Goal: Check status: Check status

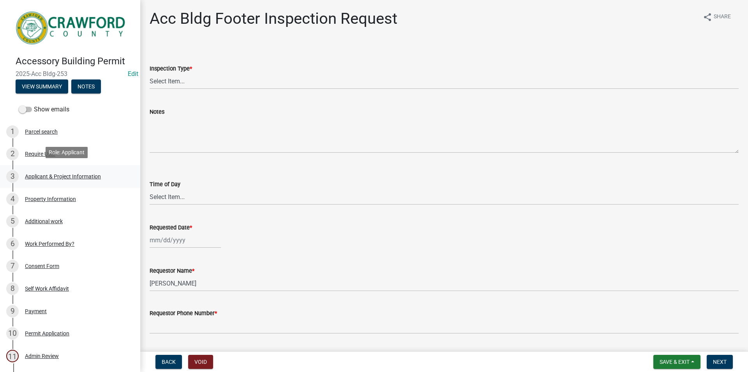
click at [46, 170] on div "3 Applicant & Project Information" at bounding box center [67, 176] width 122 height 12
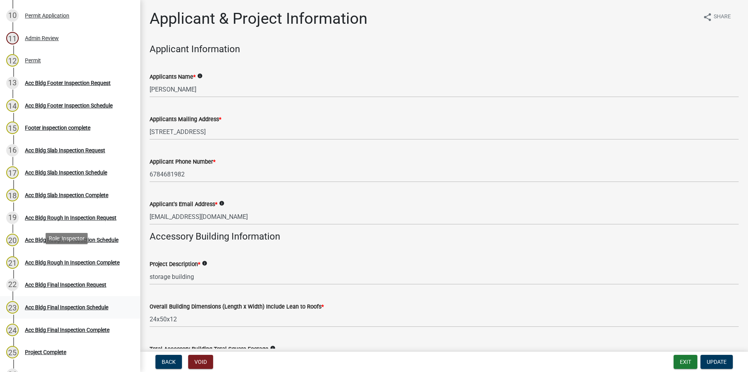
scroll to position [402, 0]
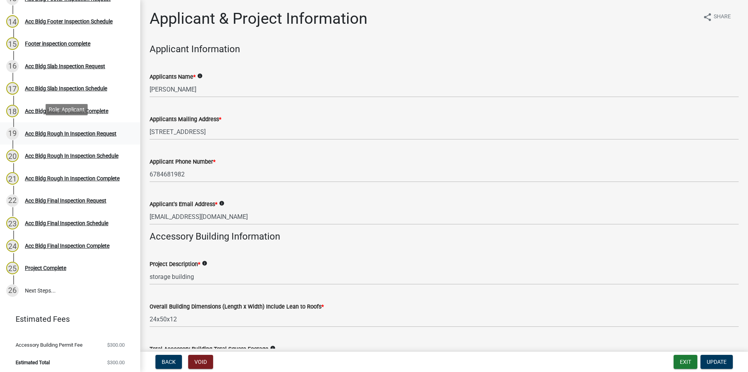
click at [106, 131] on div "Acc Bldg Rough In Inspection Request" at bounding box center [71, 133] width 92 height 5
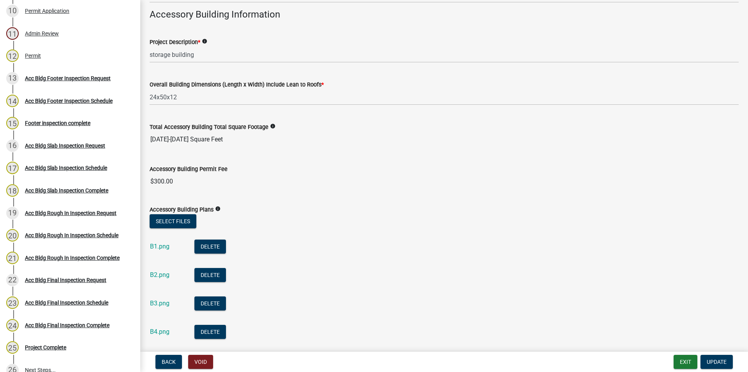
scroll to position [299, 0]
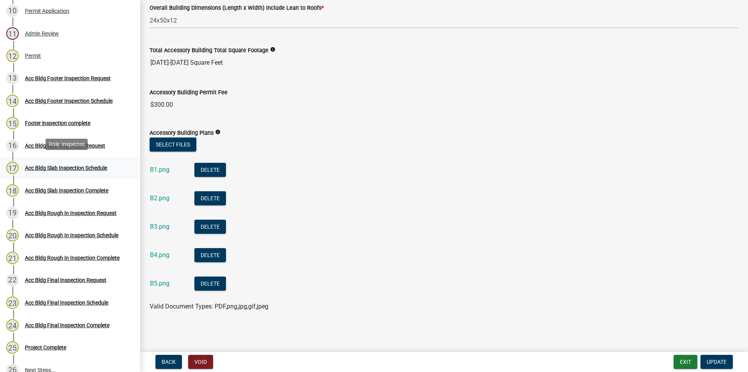
click at [62, 159] on link "17 Acc Bldg Slab Inspection Schedule" at bounding box center [70, 168] width 140 height 23
click at [70, 190] on div "Acc Bldg Slab Inspection Complete" at bounding box center [66, 190] width 83 height 5
click at [63, 214] on div "Acc Bldg Rough In Inspection Request" at bounding box center [71, 212] width 92 height 5
click at [65, 241] on link "20 Acc Bldg Rough In Inspection Schedule" at bounding box center [70, 235] width 140 height 23
click at [60, 269] on link "22 Acc Bldg Final Inspection Request" at bounding box center [70, 280] width 140 height 23
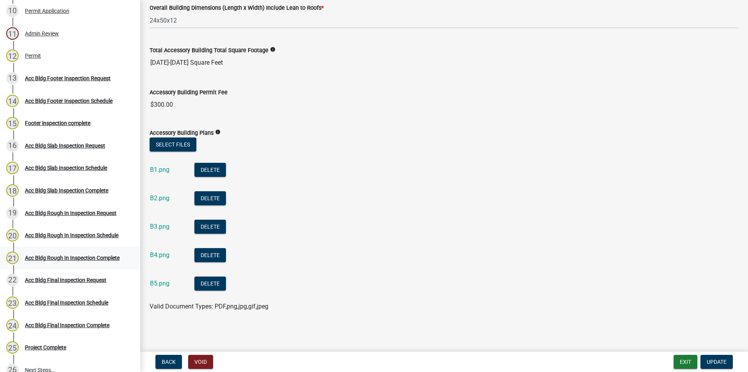
click at [51, 247] on link "21 Acc Bldg Rough In Inspection Complete" at bounding box center [70, 258] width 140 height 23
click at [62, 60] on link "12 Permit" at bounding box center [70, 56] width 140 height 23
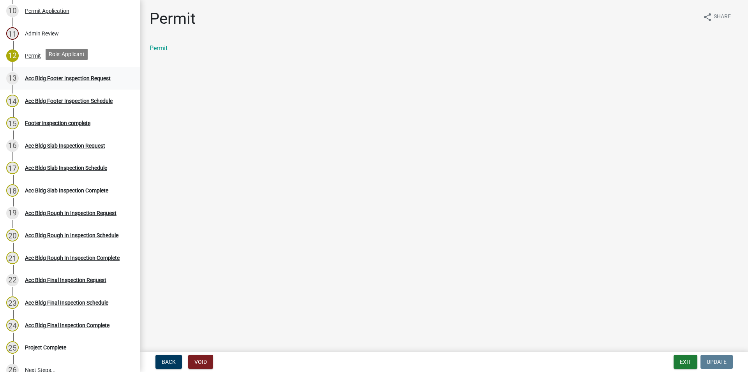
click at [62, 82] on div "13 Acc Bldg Footer Inspection Request" at bounding box center [67, 78] width 122 height 12
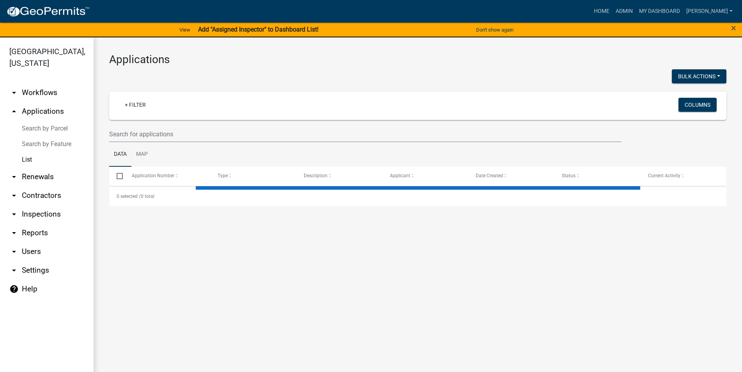
select select "3: 100"
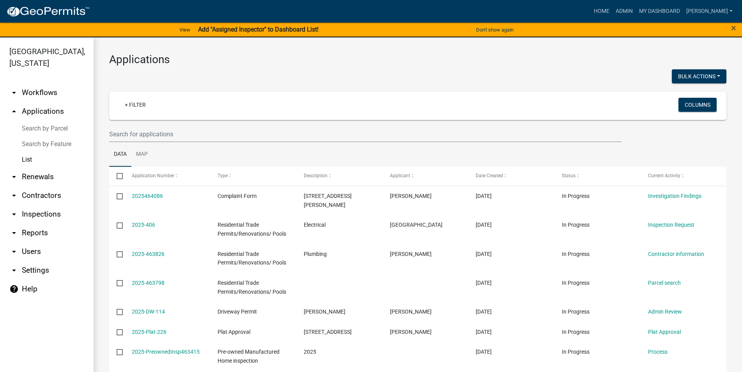
click at [42, 157] on link "List" at bounding box center [47, 160] width 94 height 16
click at [159, 136] on input "text" at bounding box center [365, 134] width 512 height 16
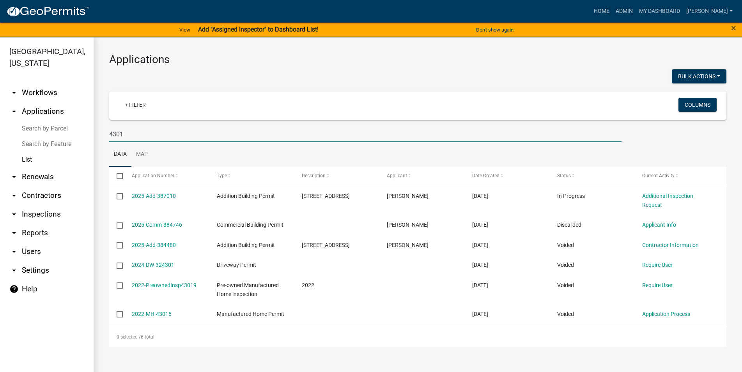
type input "4301"
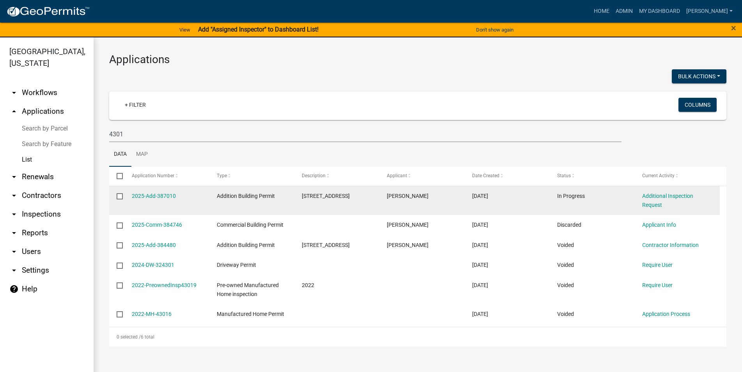
click at [150, 192] on div "2025-Add-387010" at bounding box center [167, 196] width 70 height 9
click at [150, 196] on link "2025-Add-387010" at bounding box center [154, 196] width 44 height 6
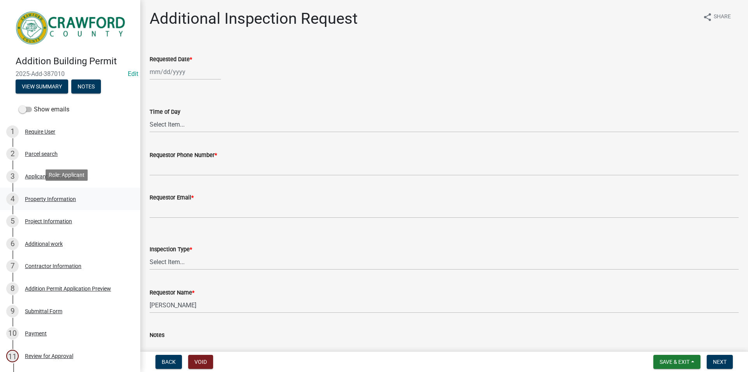
click at [66, 196] on div "Property Information" at bounding box center [50, 198] width 51 height 5
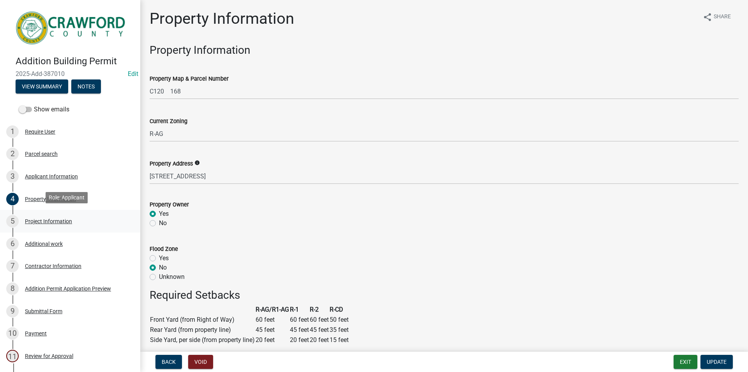
click at [58, 213] on link "5 Project Information" at bounding box center [70, 221] width 140 height 23
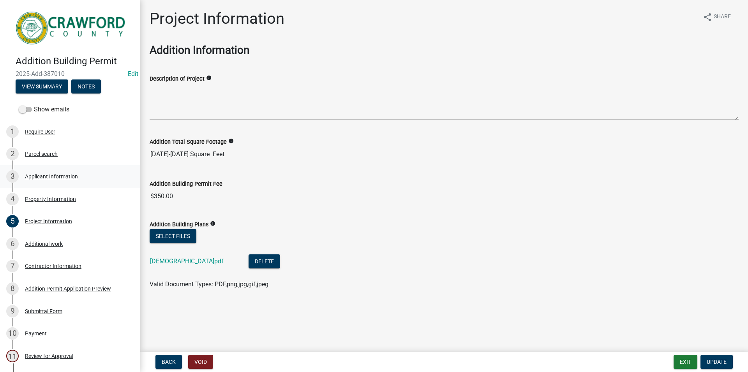
click at [59, 181] on link "3 Applicant Information" at bounding box center [70, 176] width 140 height 23
